Goal: Transaction & Acquisition: Purchase product/service

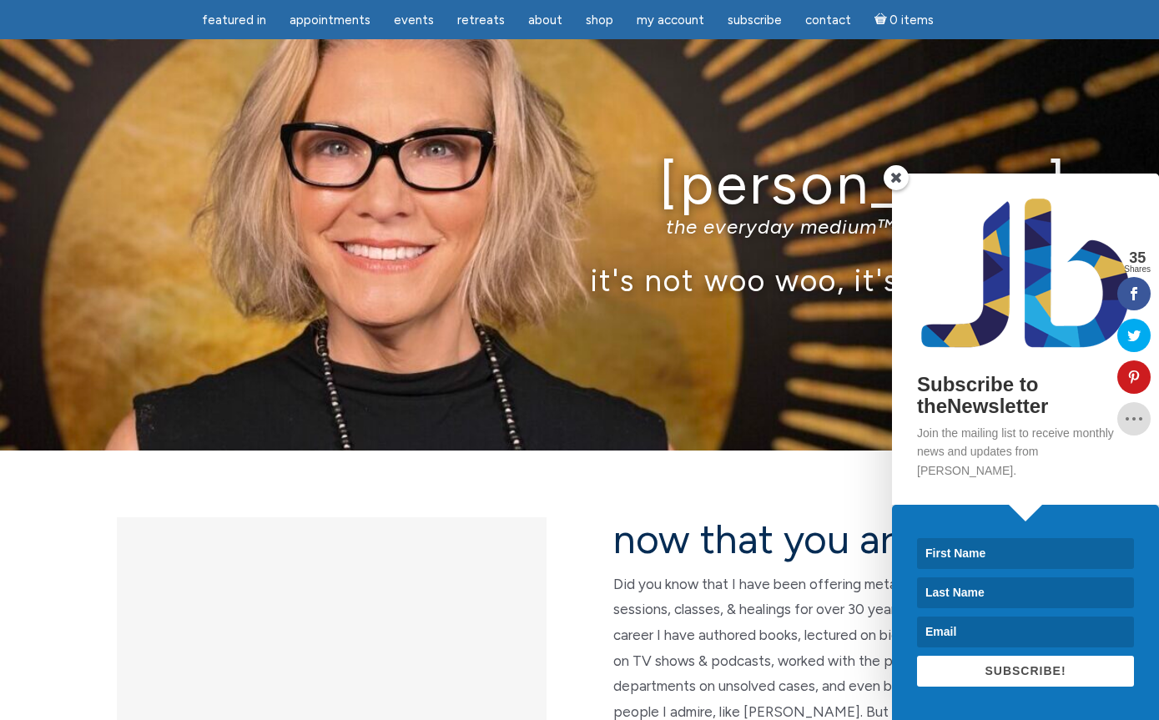
scroll to position [1800, 0]
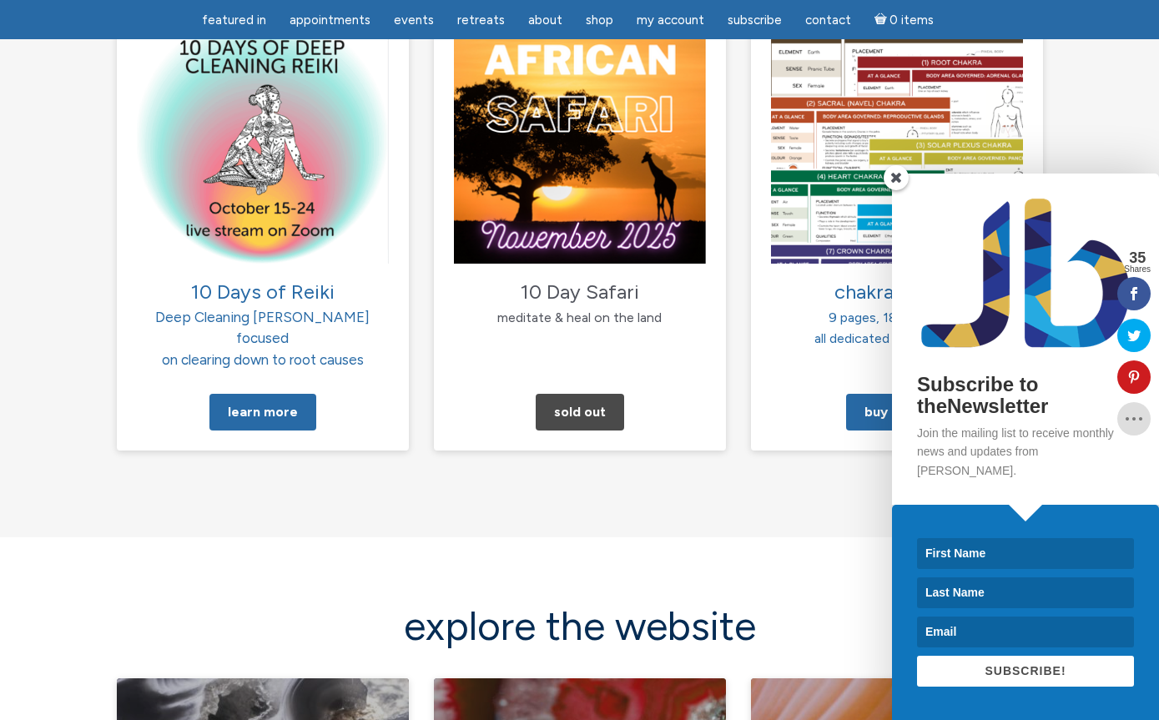
click at [901, 190] on span at bounding box center [896, 177] width 25 height 25
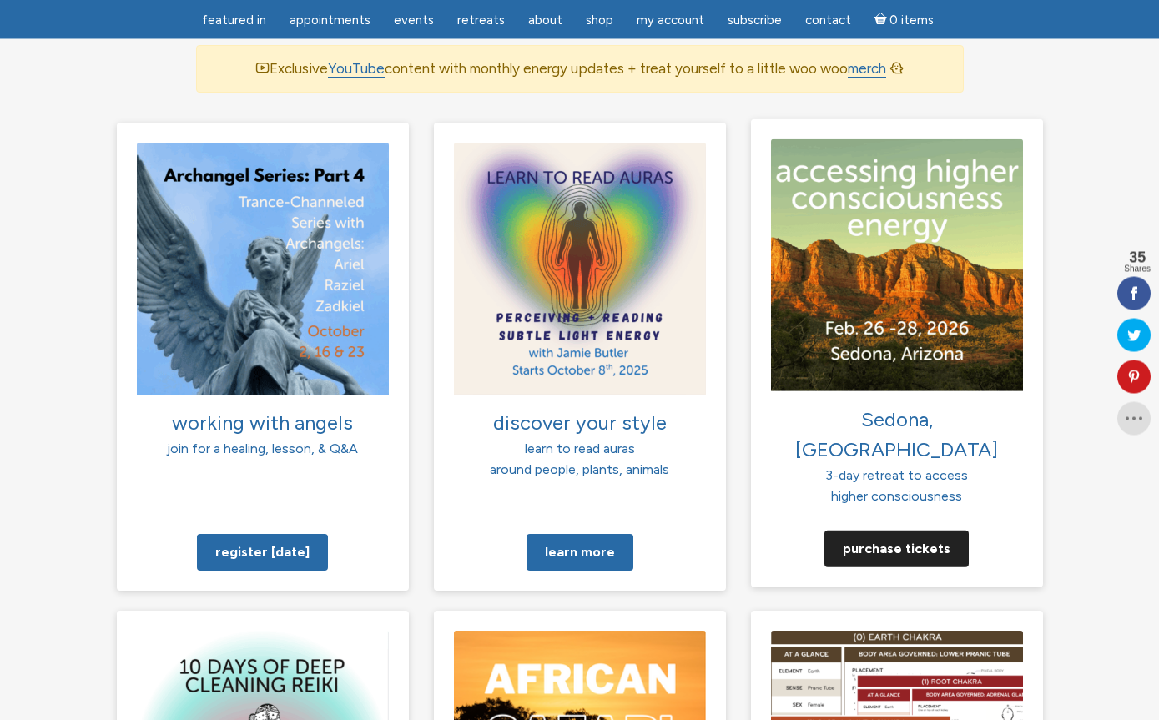
scroll to position [1181, 0]
click at [938, 530] on link "Purchase tickets" at bounding box center [897, 548] width 144 height 37
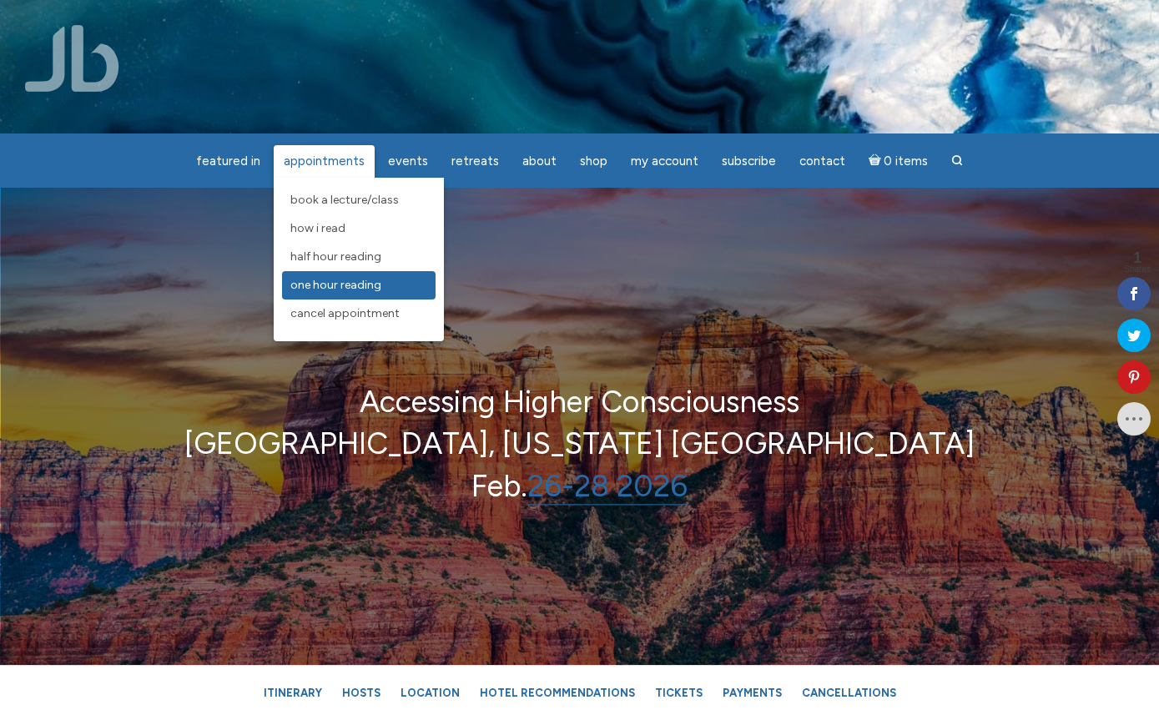
click at [371, 282] on span "One Hour Reading" at bounding box center [335, 285] width 91 height 14
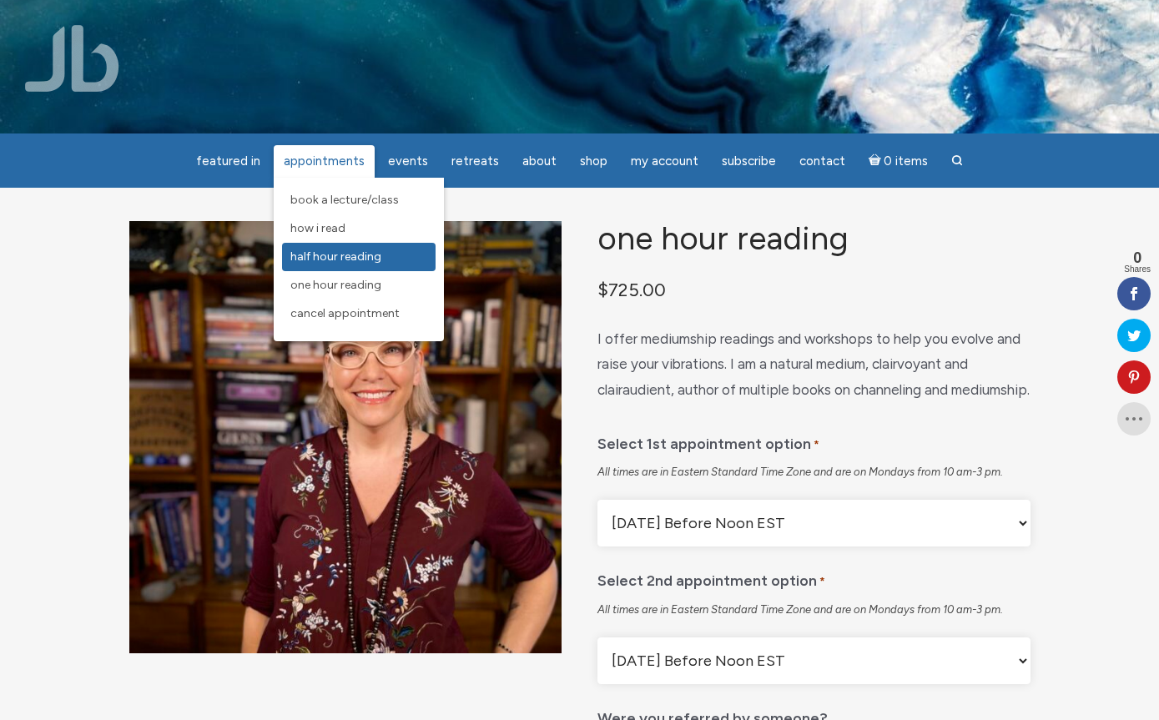
click at [292, 253] on link "Half Hour Reading" at bounding box center [359, 257] width 154 height 28
